Goal: Information Seeking & Learning: Find specific fact

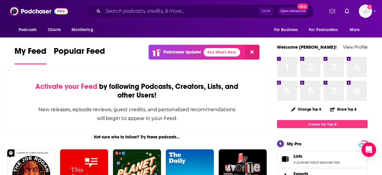
click at [161, 5] on div "Ctrl K Open Advanced New" at bounding box center [199, 11] width 227 height 14
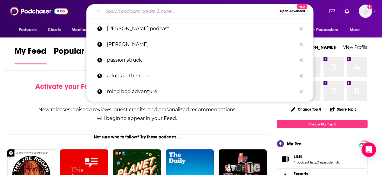
click at [162, 11] on input "Search podcasts, credits, & more..." at bounding box center [190, 11] width 174 height 10
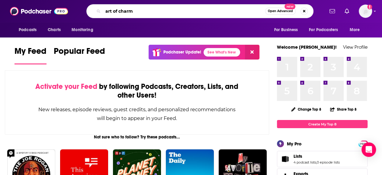
type input "art of charm"
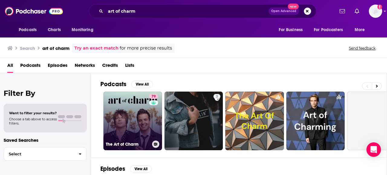
click at [127, 125] on link "79 The Art of Charm" at bounding box center [132, 121] width 59 height 59
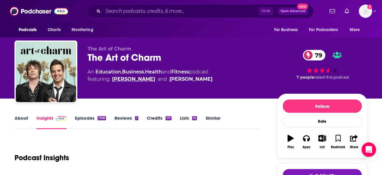
click at [137, 80] on link "AJ Harbinger" at bounding box center [133, 79] width 43 height 7
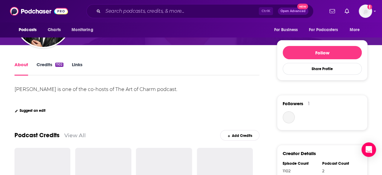
scroll to position [151, 0]
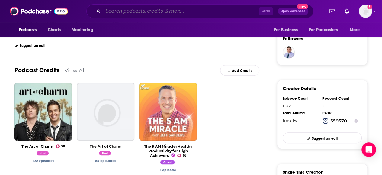
click at [139, 8] on input "Search podcasts, credits, & more..." at bounding box center [181, 11] width 156 height 10
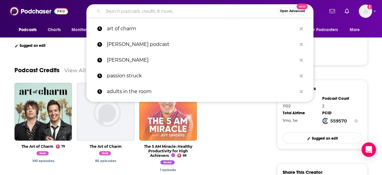
drag, startPoint x: 120, startPoint y: 15, endPoint x: 107, endPoint y: 11, distance: 13.4
click at [118, 13] on input "Search podcasts, credits, & more..." at bounding box center [190, 11] width 174 height 10
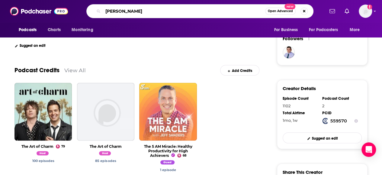
type input "Dustin Knouse"
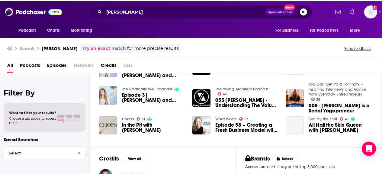
scroll to position [160, 0]
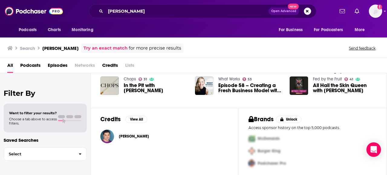
click at [137, 138] on div "Dustin Knouse" at bounding box center [134, 136] width 30 height 12
click at [137, 136] on span "Dustin Knouse" at bounding box center [134, 136] width 30 height 5
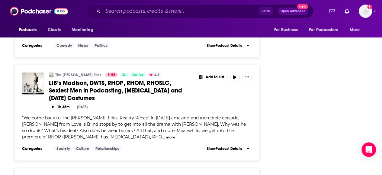
scroll to position [512, 0]
